Goal: Information Seeking & Learning: Learn about a topic

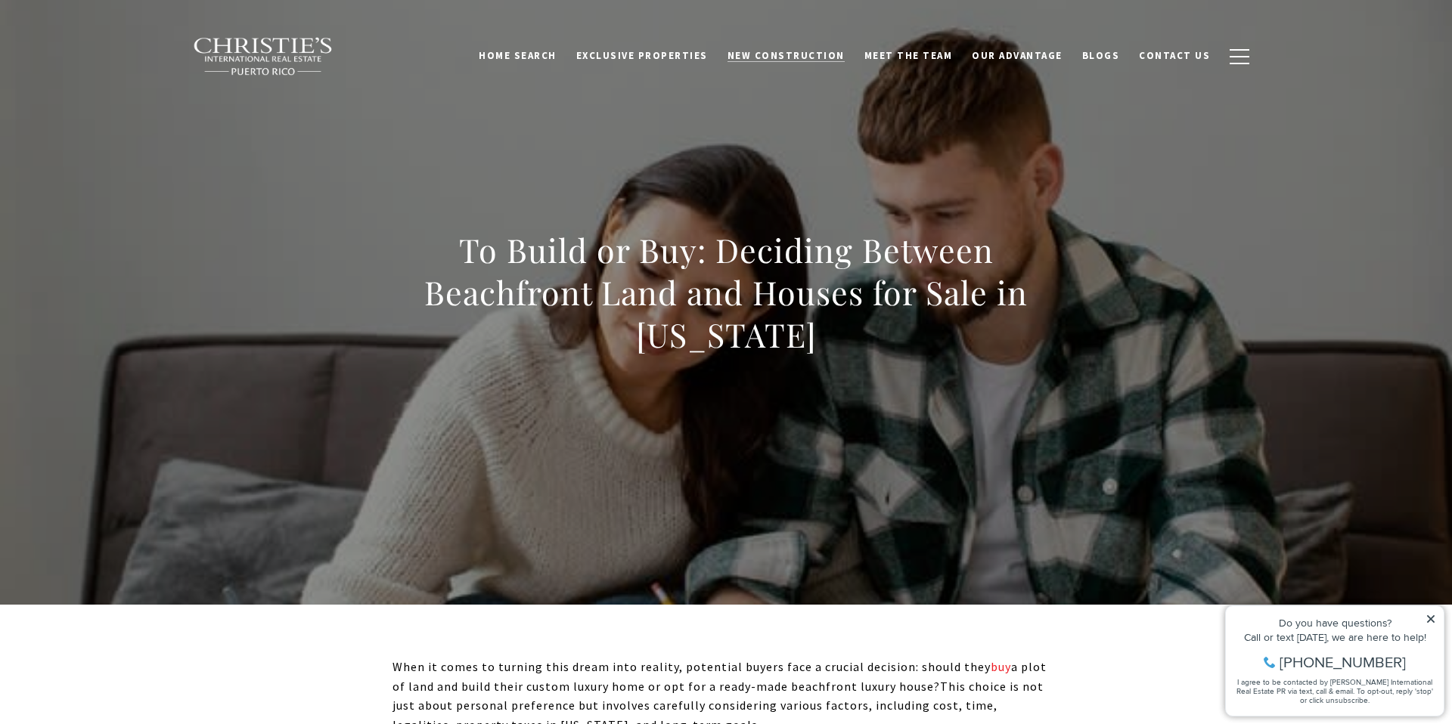
click at [792, 50] on span "New Construction" at bounding box center [785, 55] width 117 height 13
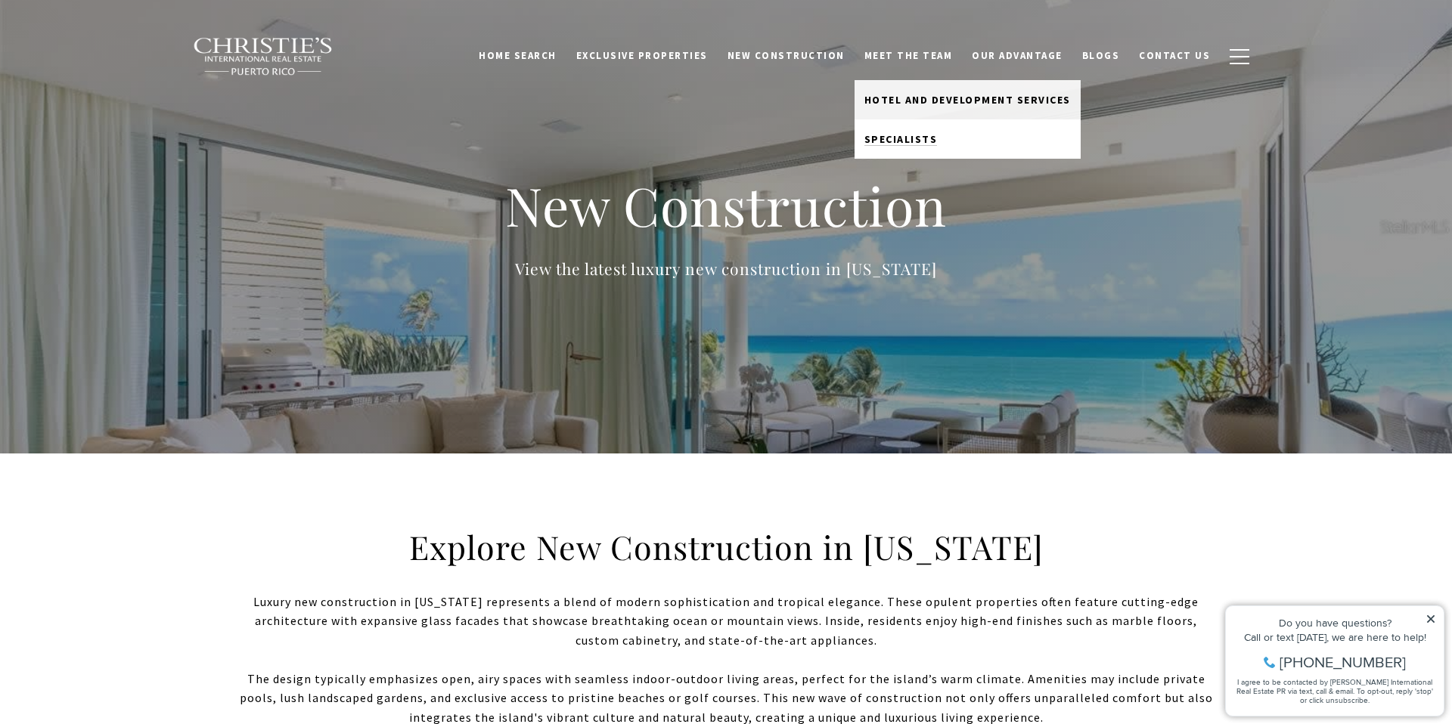
click at [920, 139] on span "Specialists" at bounding box center [900, 139] width 73 height 14
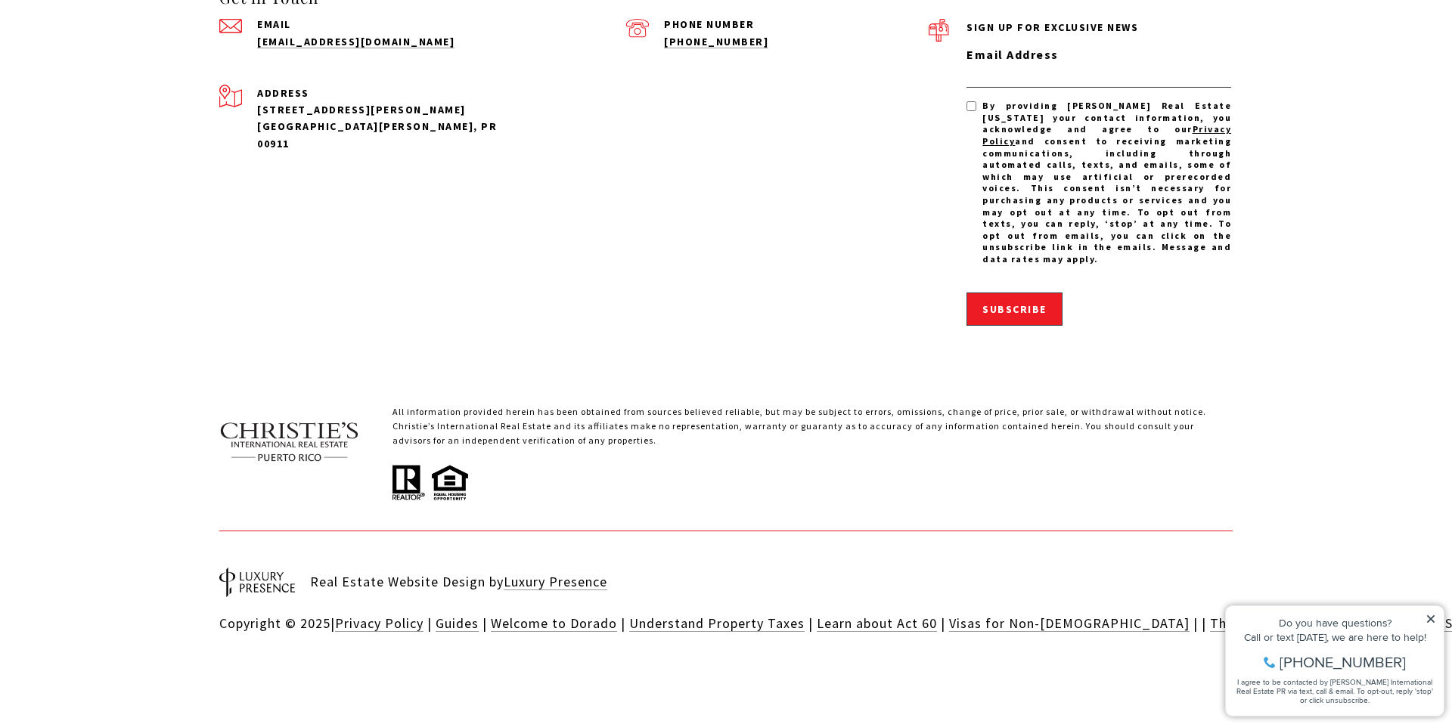
scroll to position [4752, 0]
click at [1027, 316] on span "Subscribe" at bounding box center [1014, 309] width 64 height 14
type input "**********"
click at [1005, 316] on span "Subscribe" at bounding box center [1014, 309] width 64 height 14
click at [1000, 88] on input "**********" at bounding box center [1098, 76] width 265 height 23
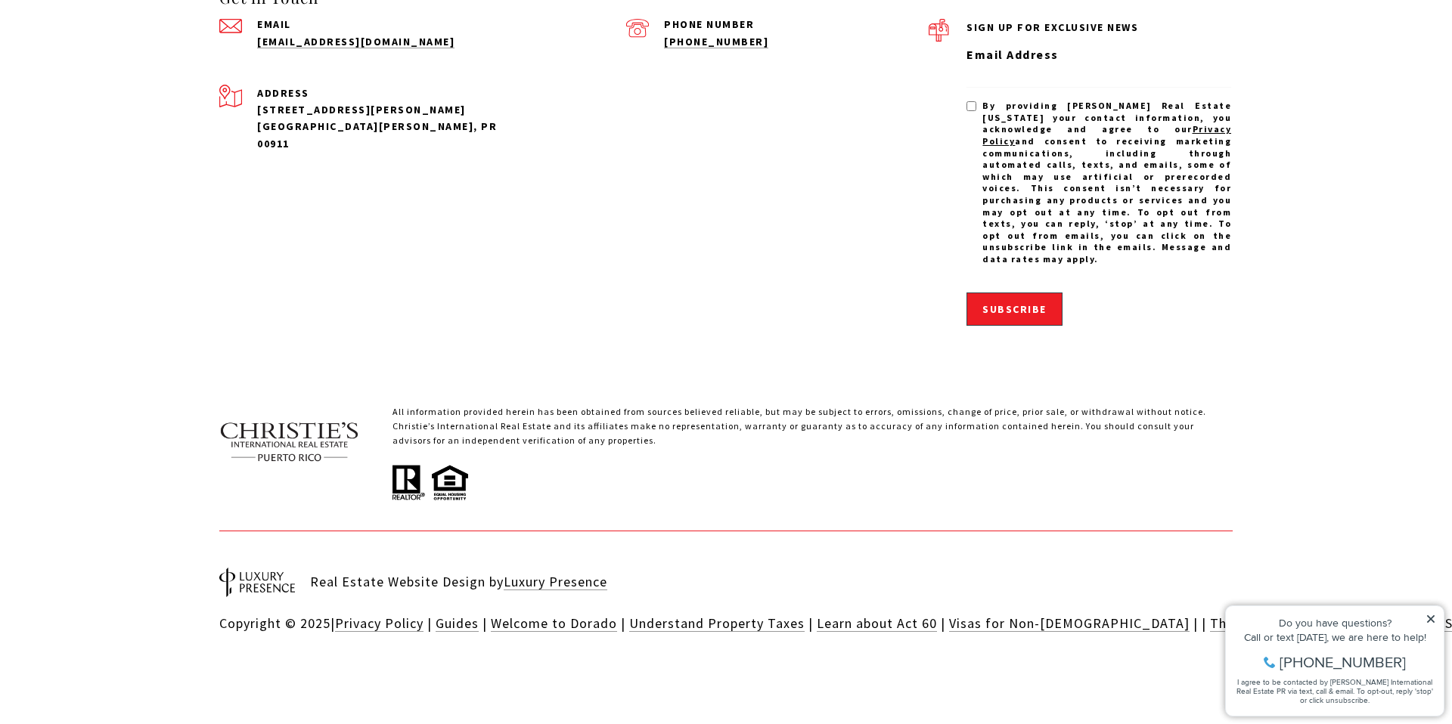
type input "**********"
click at [1025, 316] on span "Subscribe" at bounding box center [1014, 309] width 64 height 14
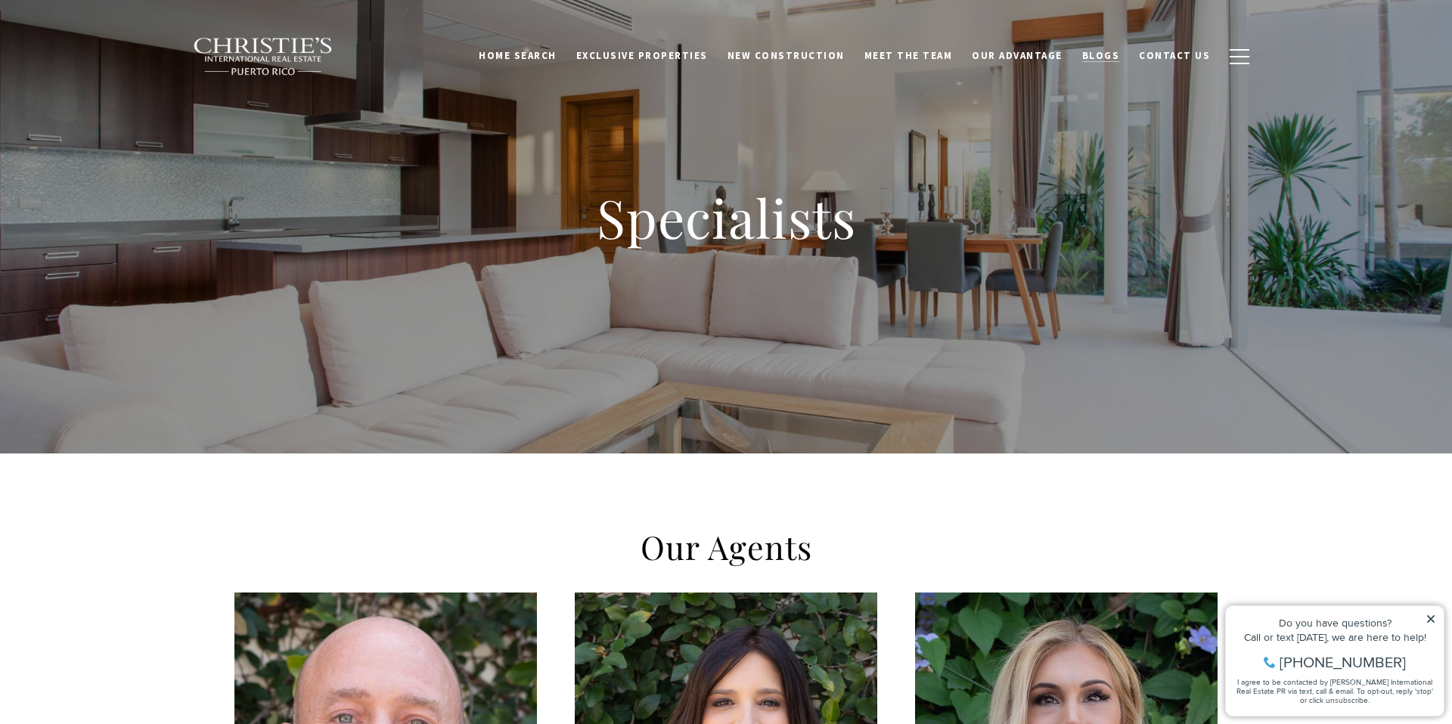
click at [1115, 57] on span "Blogs" at bounding box center [1101, 55] width 38 height 13
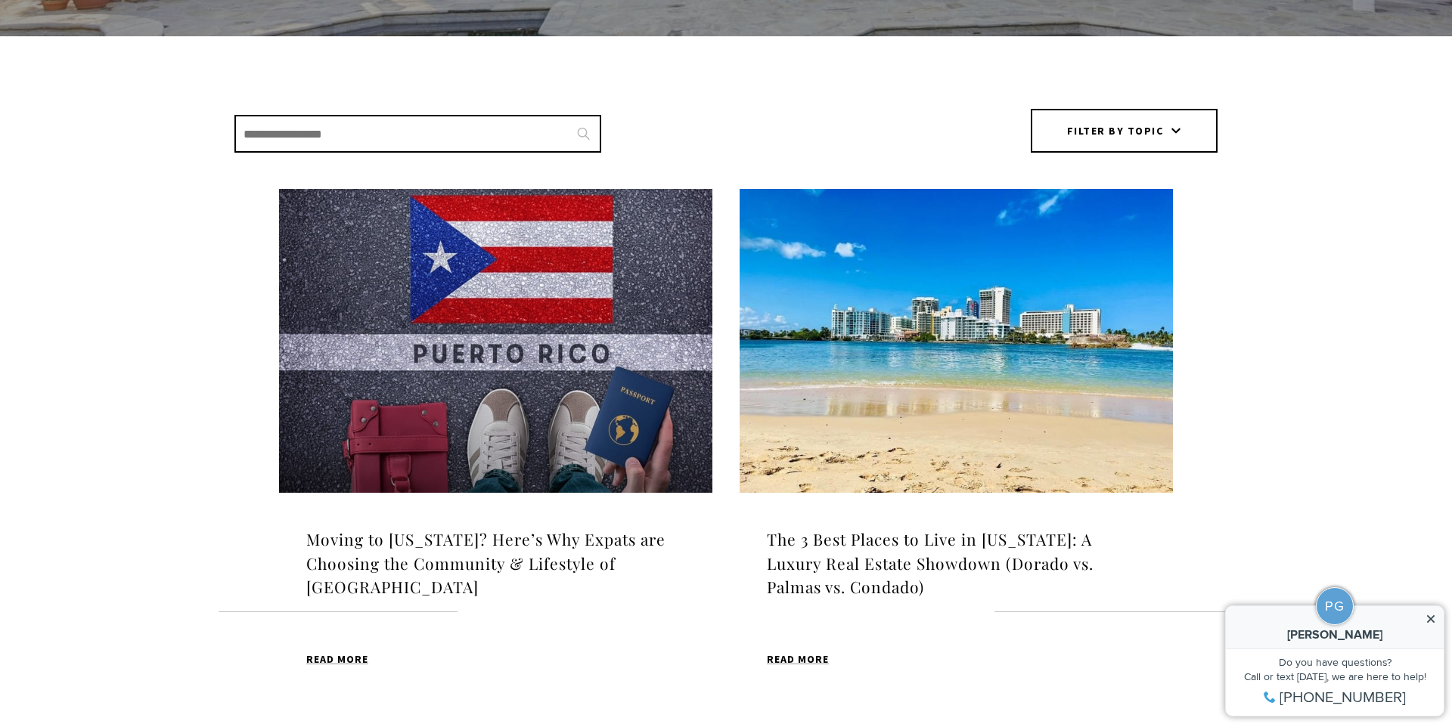
click at [910, 562] on h4 "The 3 Best Places to Live in Puerto Rico: A Luxury Real Estate Showdown (Dorado…" at bounding box center [956, 564] width 379 height 72
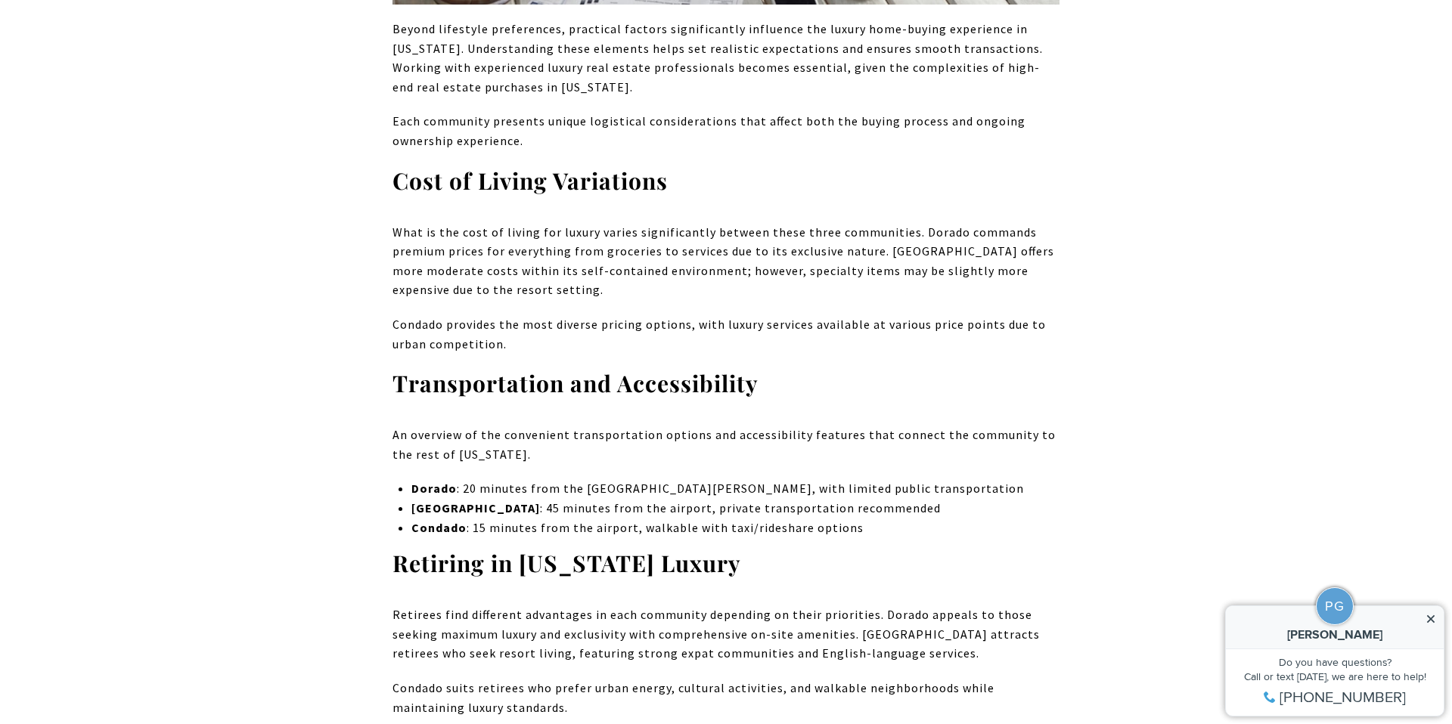
scroll to position [6913, 0]
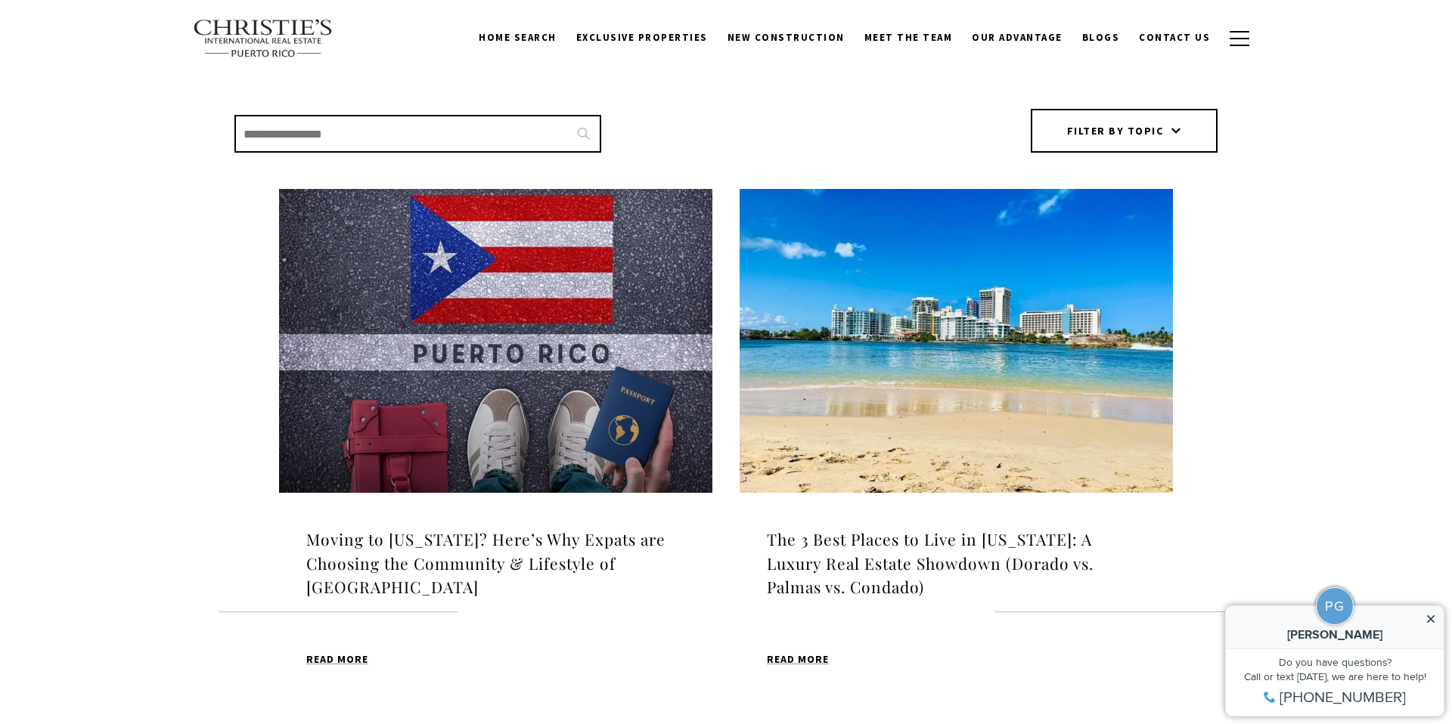
click at [524, 558] on h4 "Moving to [US_STATE]? Here’s Why Expats are Choosing the Community & Lifestyle …" at bounding box center [495, 564] width 379 height 72
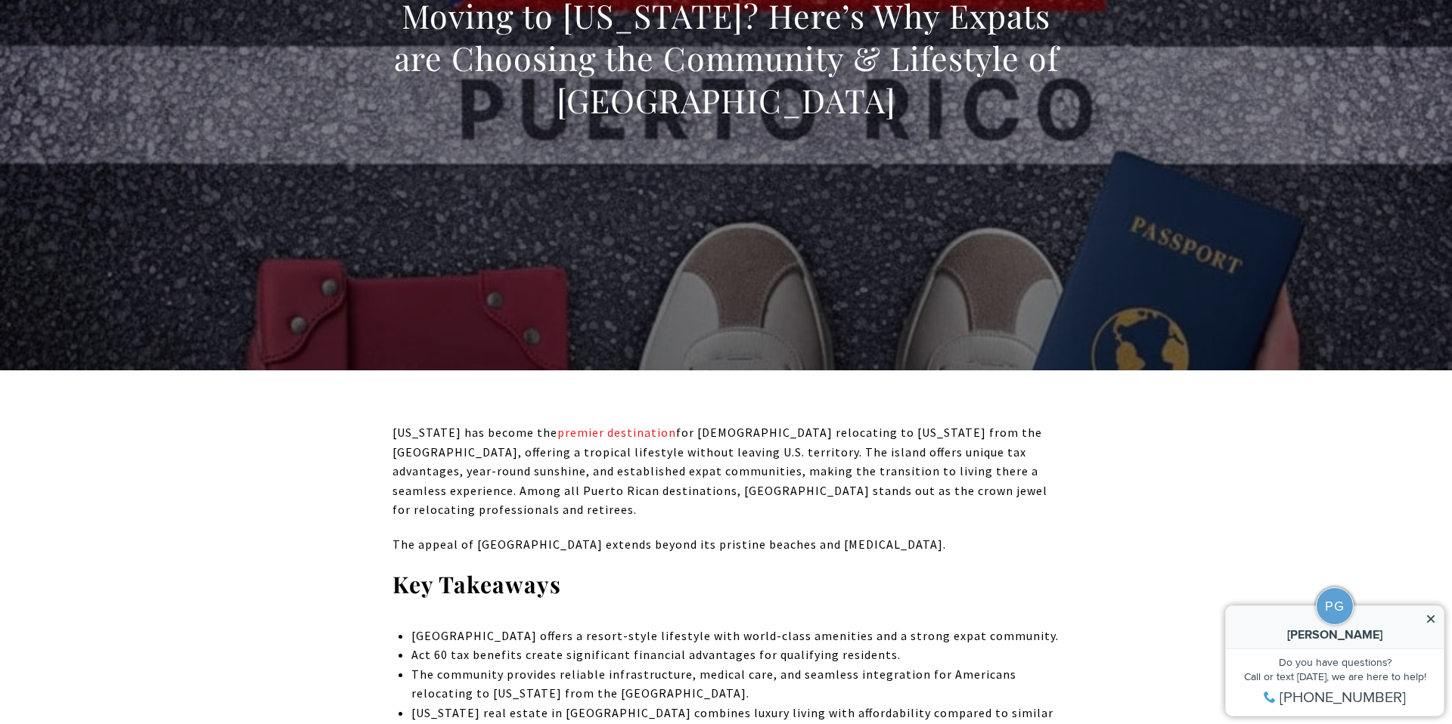
scroll to position [238, 0]
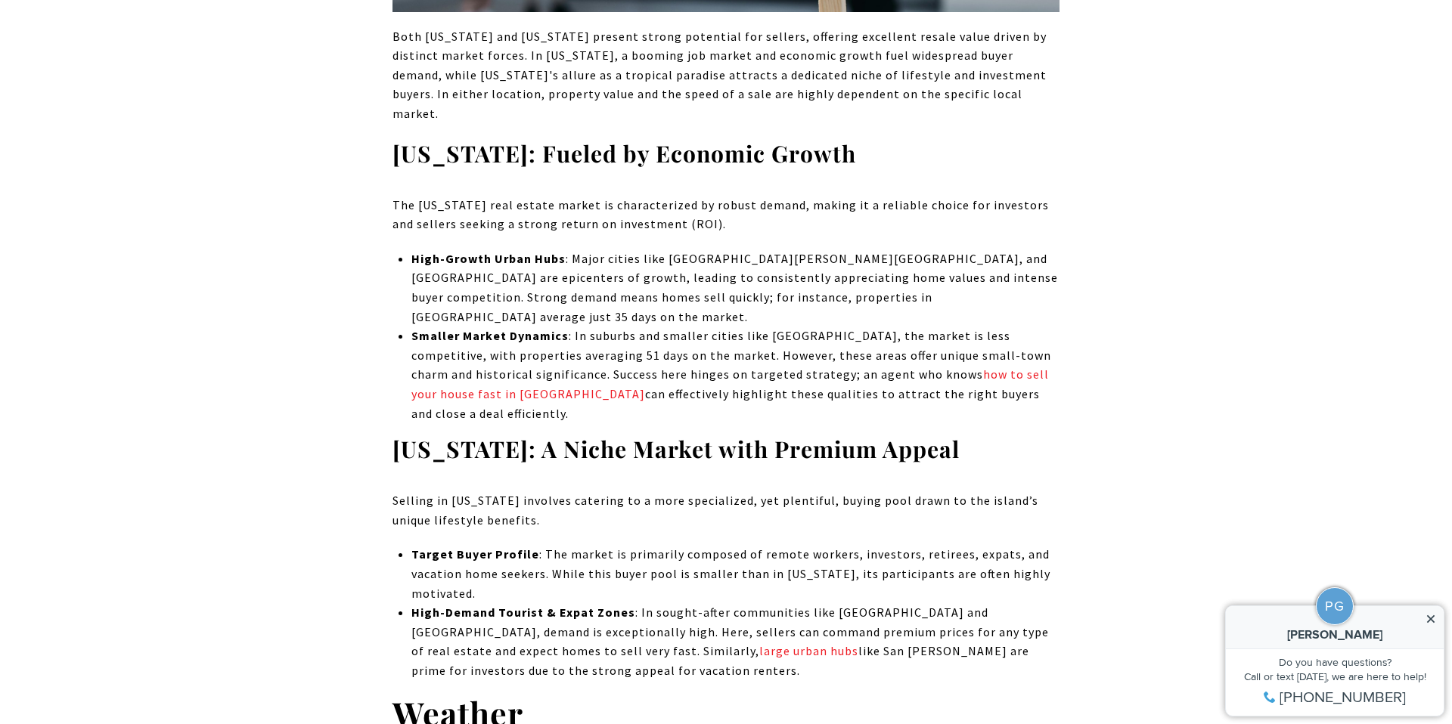
scroll to position [4978, 0]
drag, startPoint x: 934, startPoint y: 497, endPoint x: 1025, endPoint y: 497, distance: 91.5
click at [1025, 603] on p "High-Demand Tourist & Expat Zones : In sought-after communities like Dorado Bea…" at bounding box center [735, 641] width 648 height 77
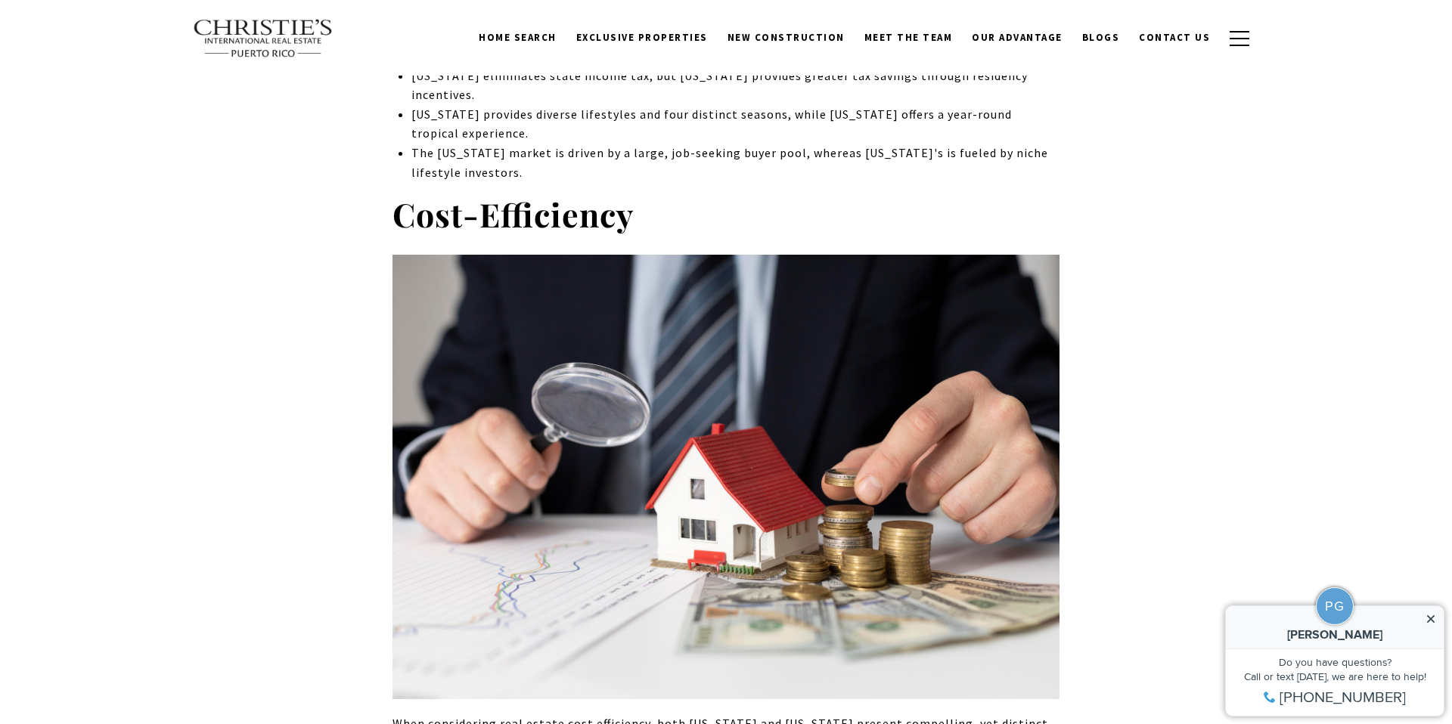
scroll to position [0, 0]
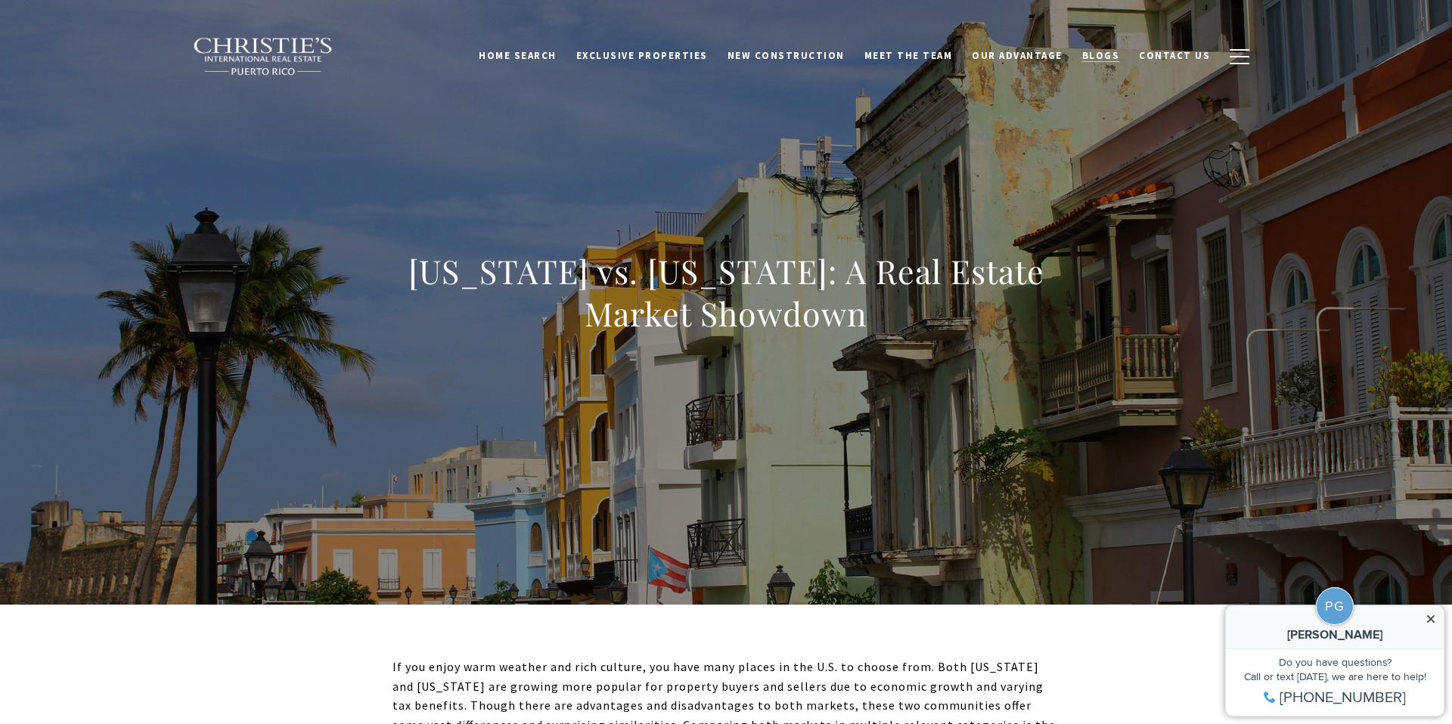
click at [1104, 50] on span "Blogs" at bounding box center [1101, 55] width 38 height 13
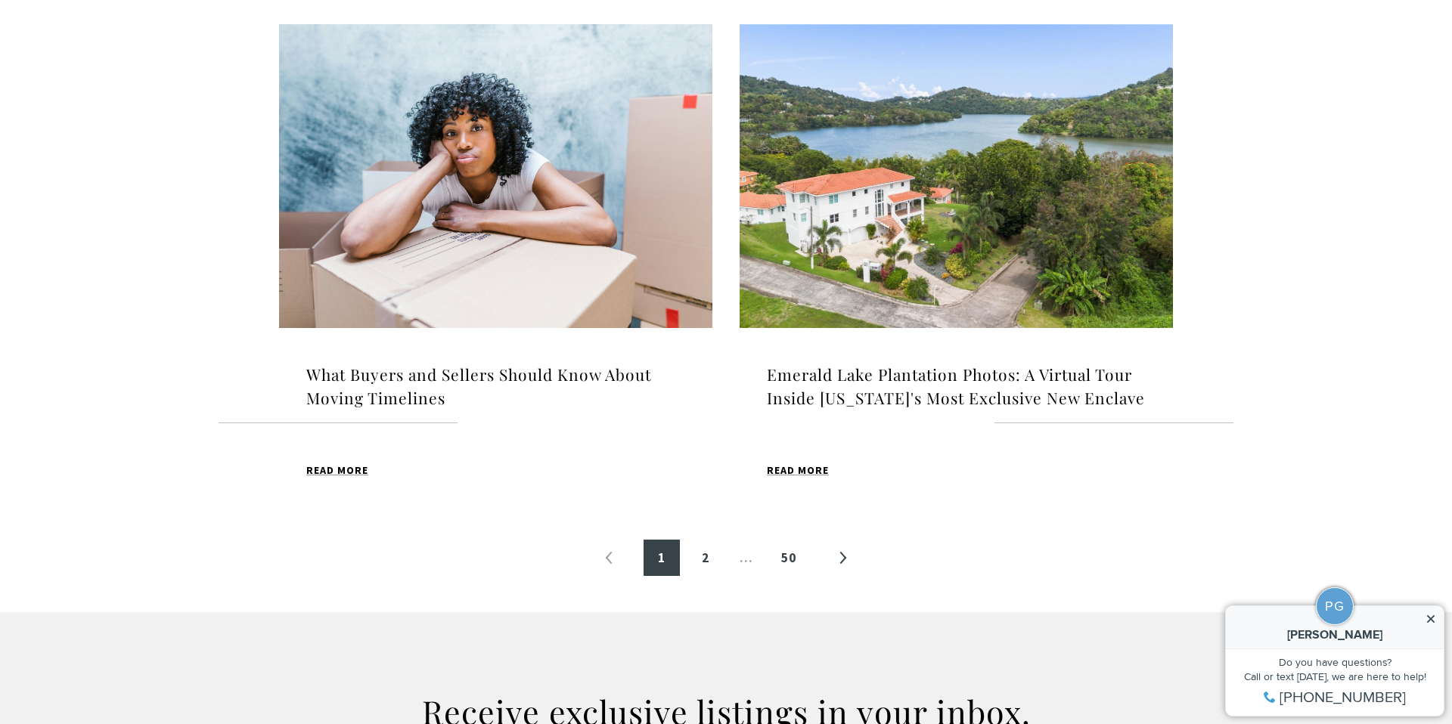
scroll to position [1567, 0]
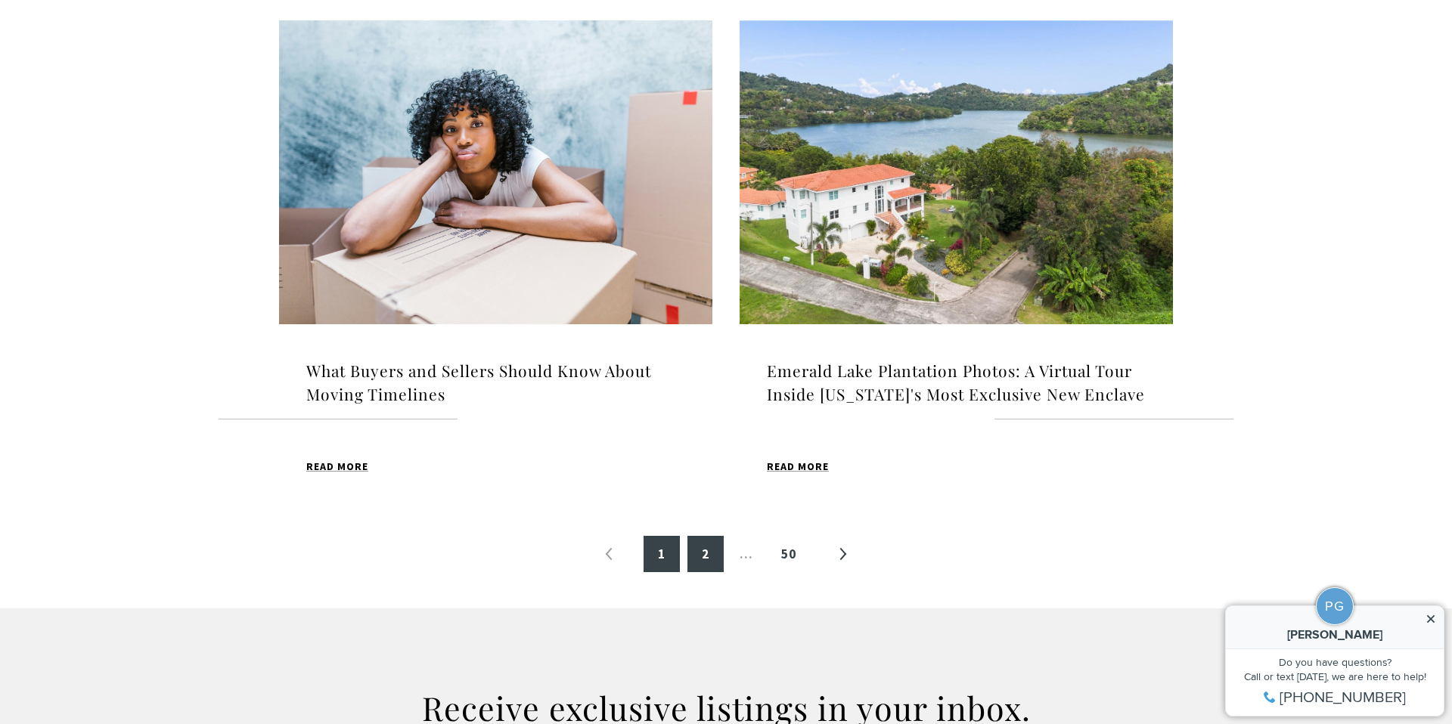
click at [701, 572] on link "2" at bounding box center [705, 554] width 36 height 36
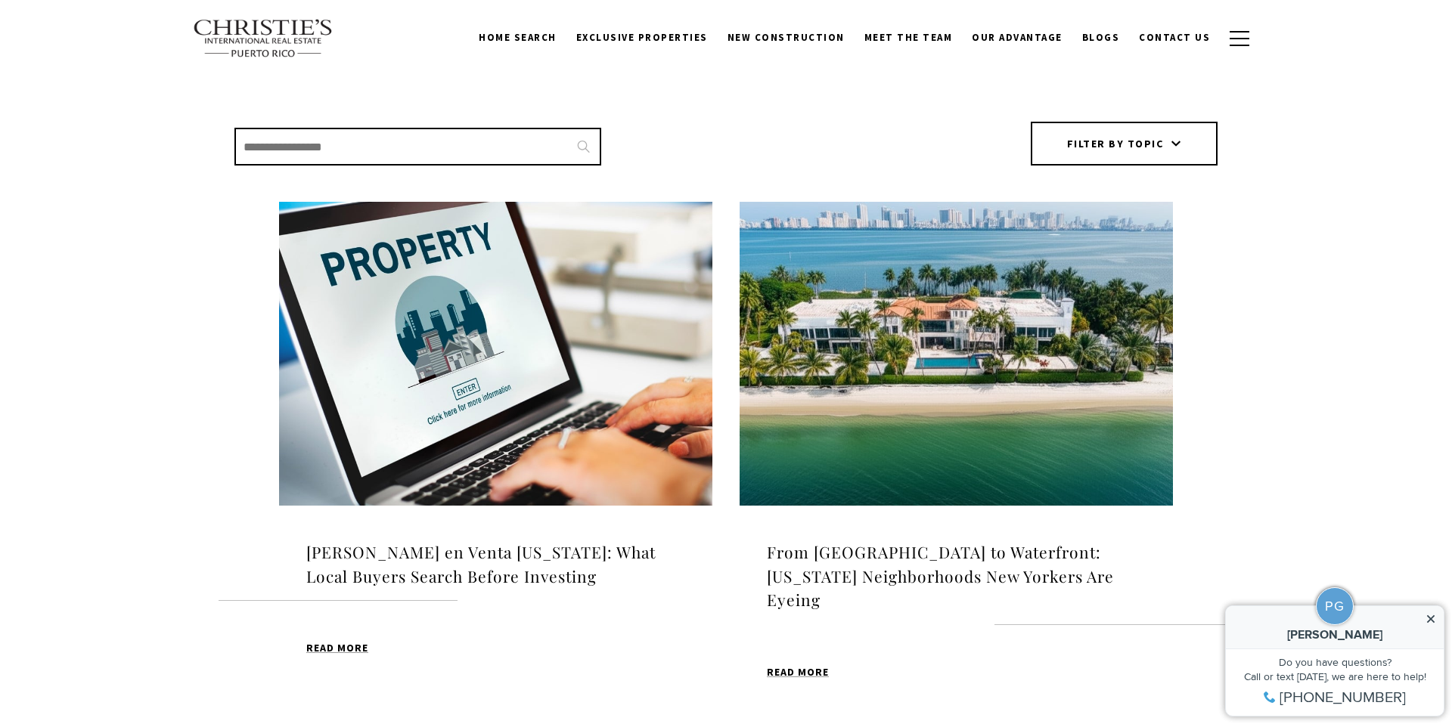
scroll to position [336, 0]
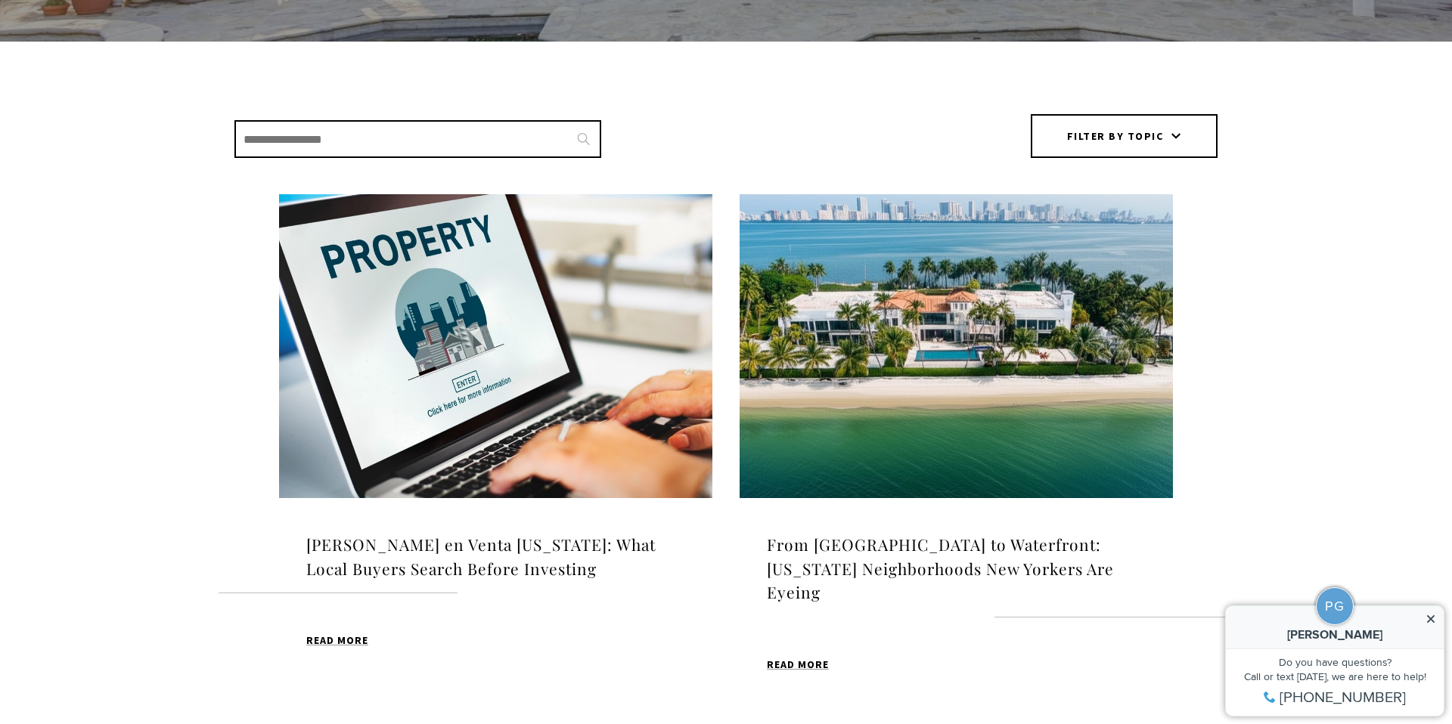
click at [283, 129] on input "Search Blogs" at bounding box center [417, 139] width 367 height 38
type input "*****"
